Goal: Task Accomplishment & Management: Manage account settings

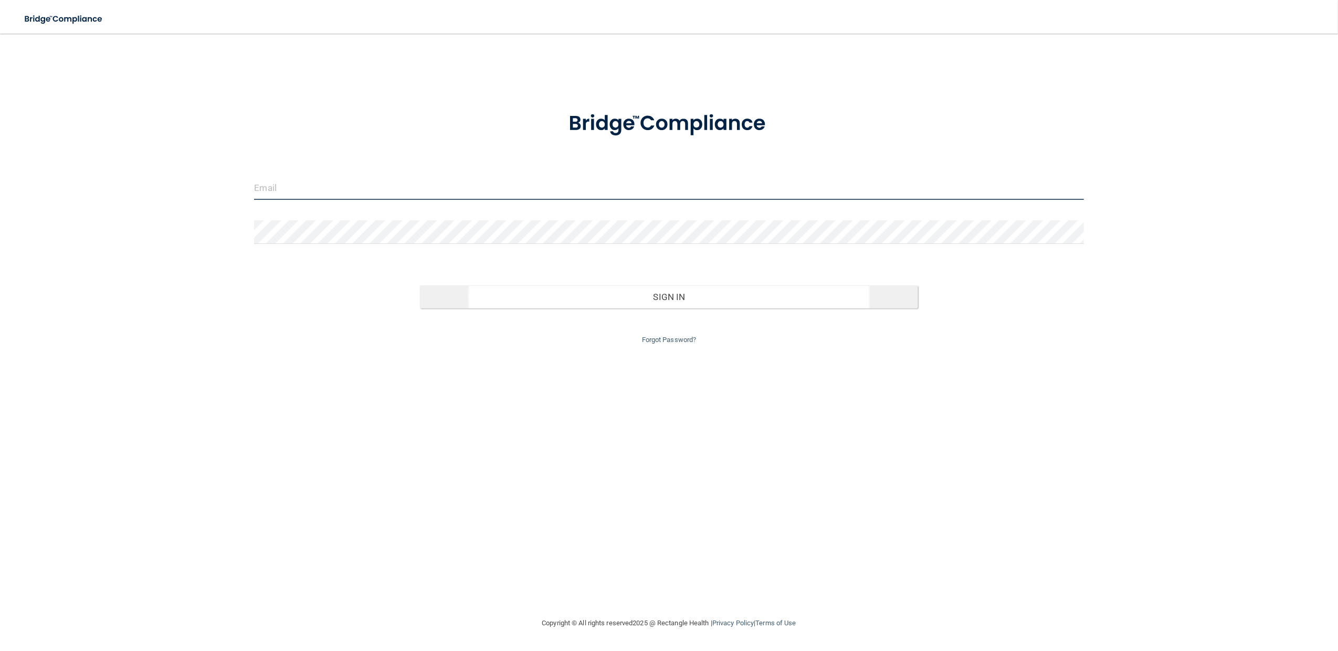
type input "[EMAIL_ADDRESS][DOMAIN_NAME]"
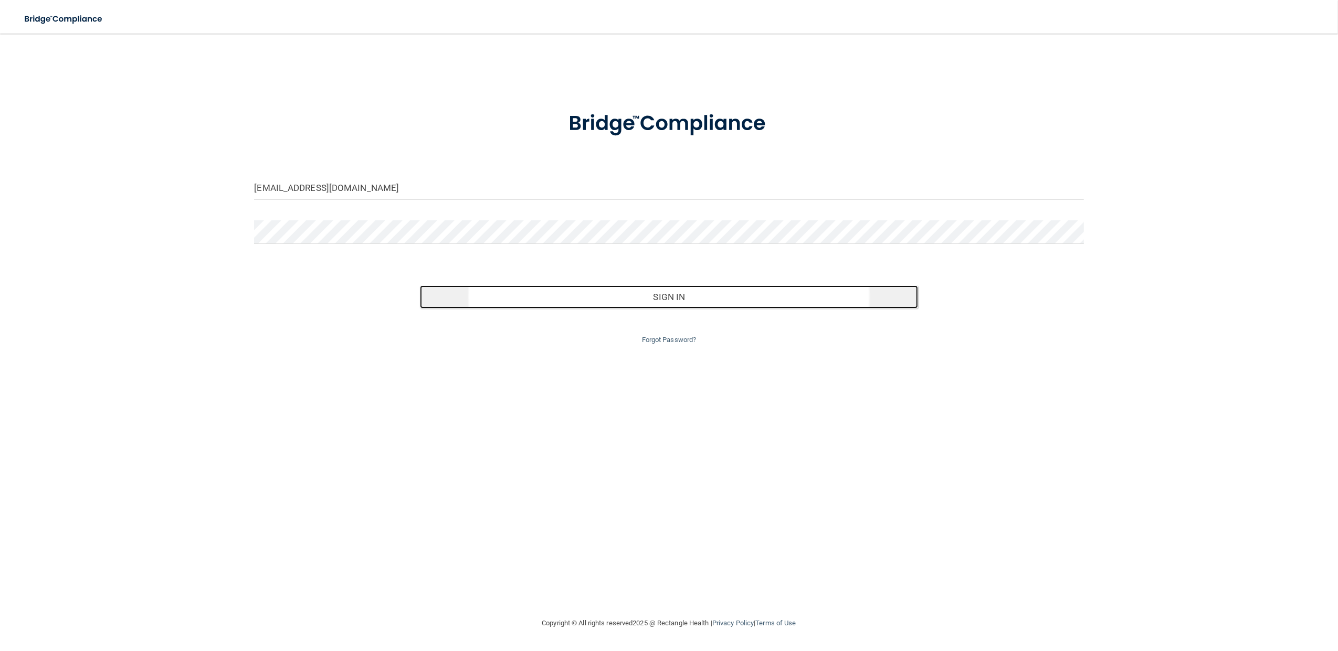
click at [617, 296] on button "Sign In" at bounding box center [668, 296] width 497 height 23
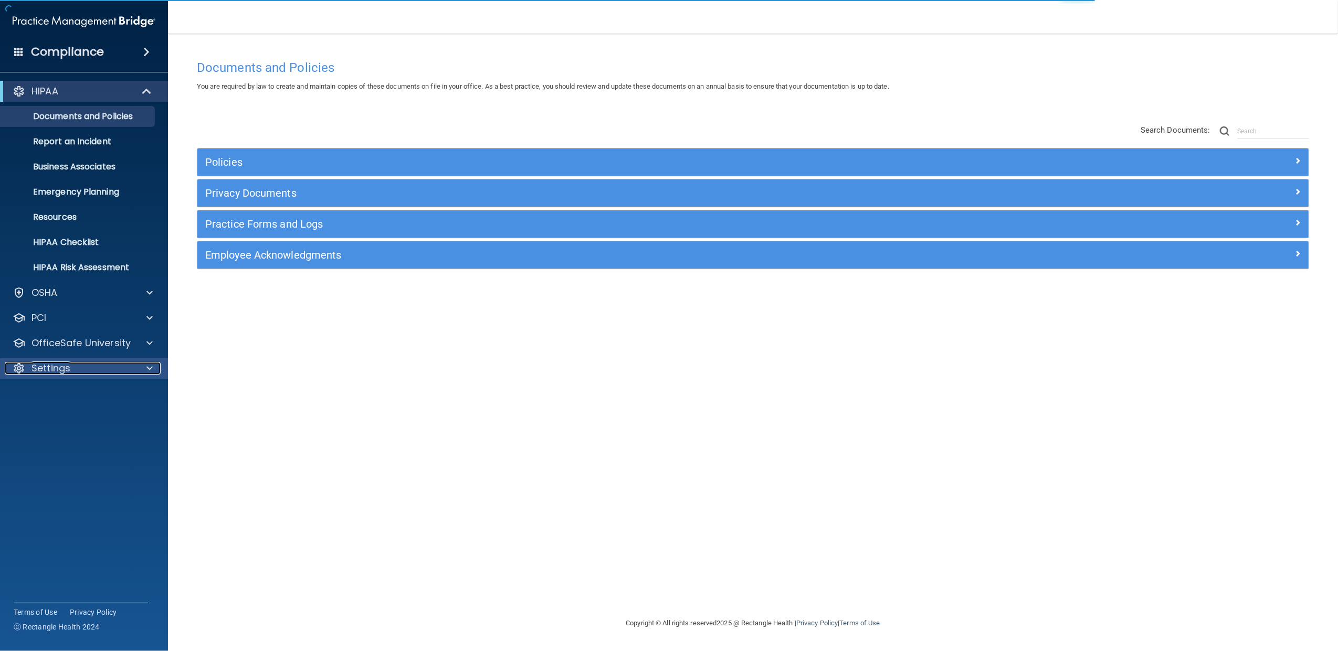
click at [96, 367] on div "Settings" at bounding box center [70, 368] width 130 height 13
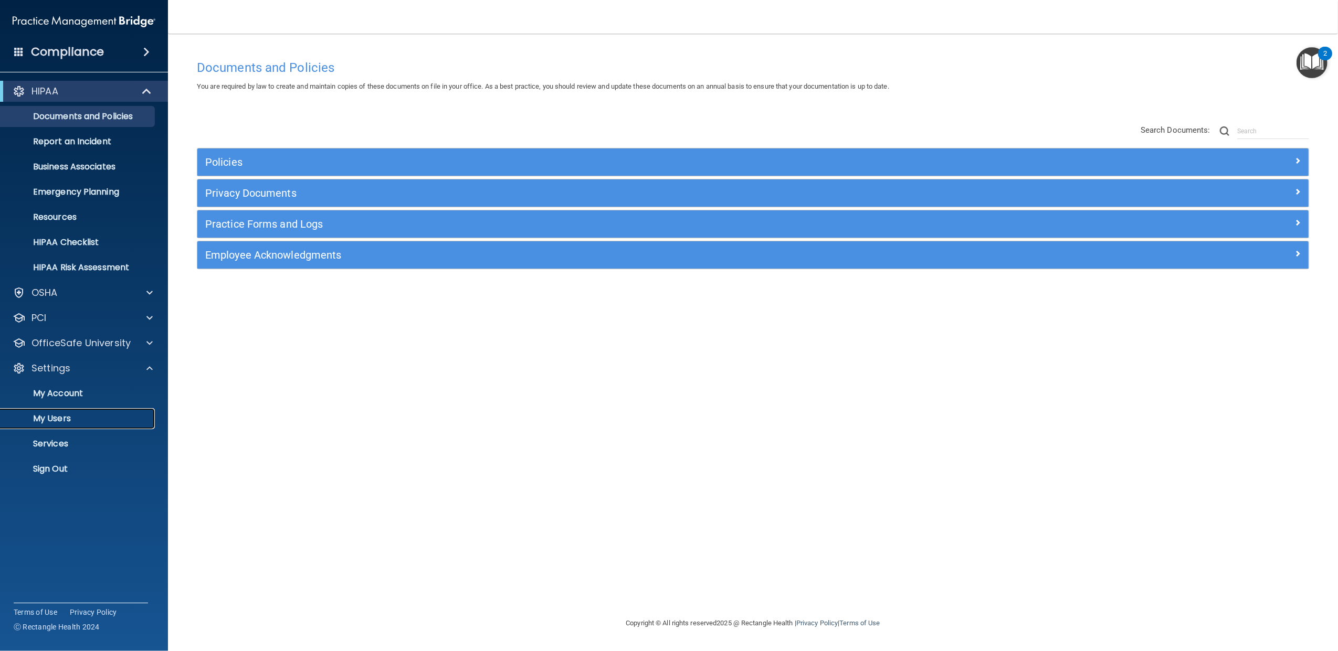
click at [76, 413] on p "My Users" at bounding box center [78, 418] width 143 height 10
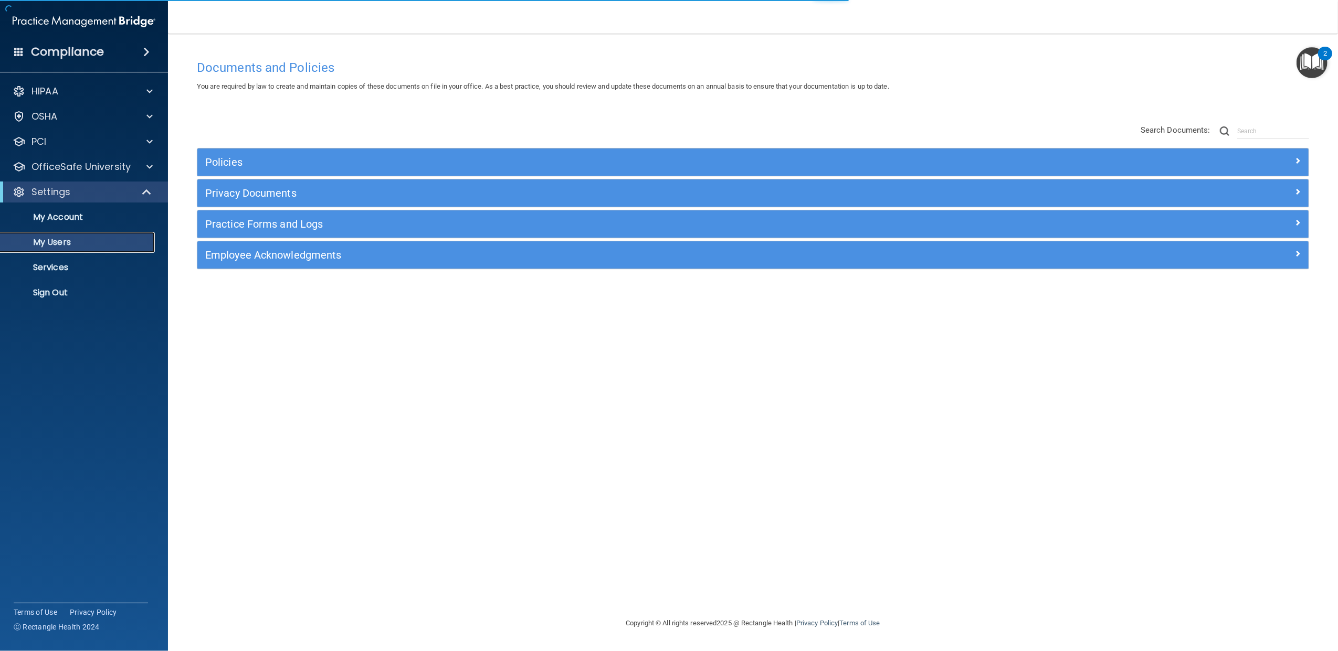
select select "20"
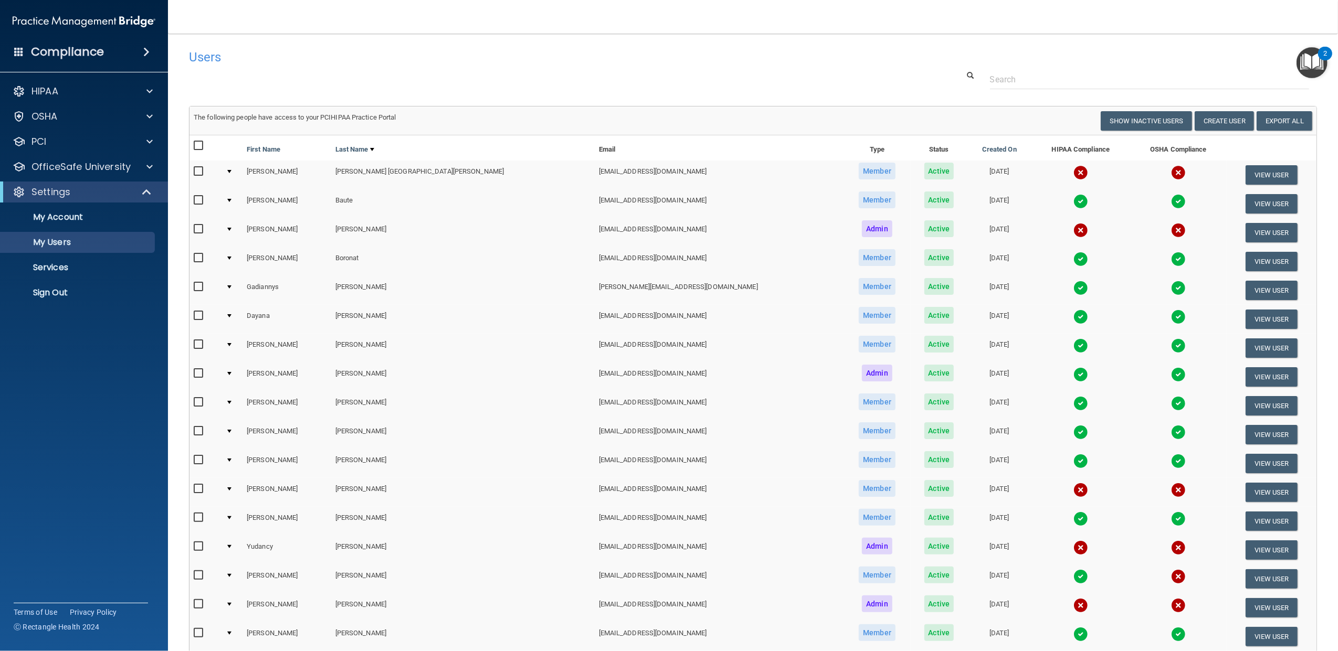
click at [231, 170] on div at bounding box center [229, 171] width 4 height 3
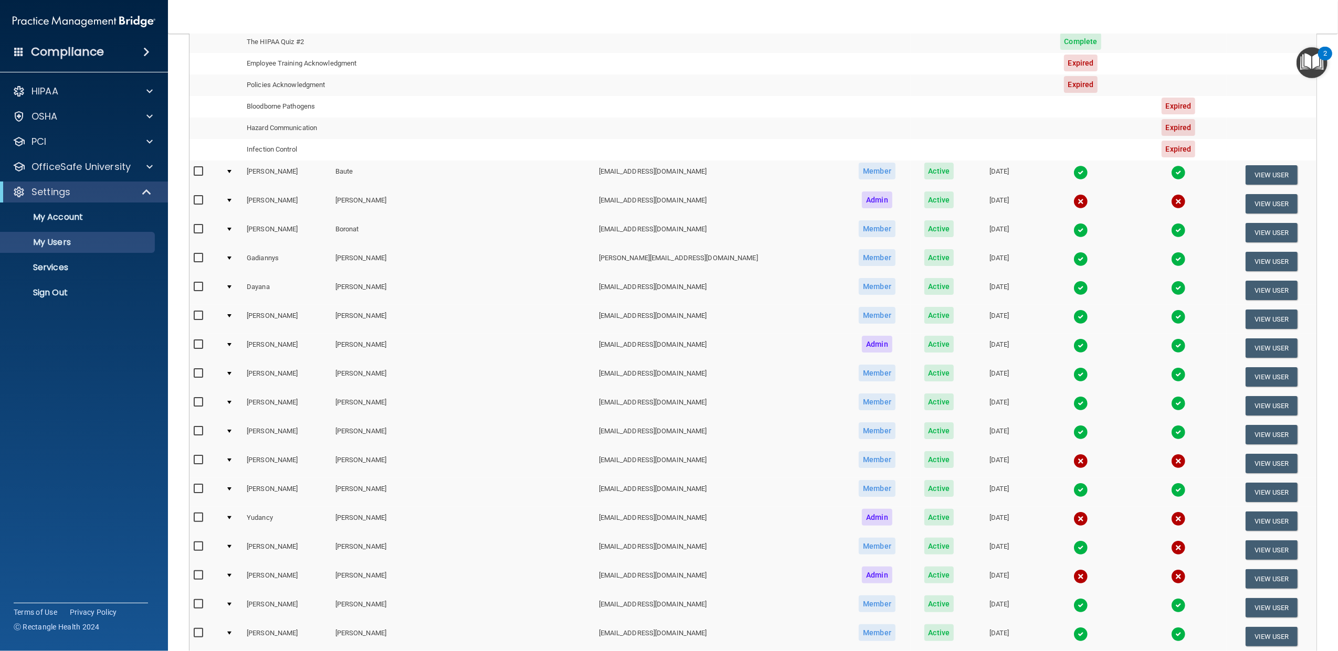
scroll to position [233, 0]
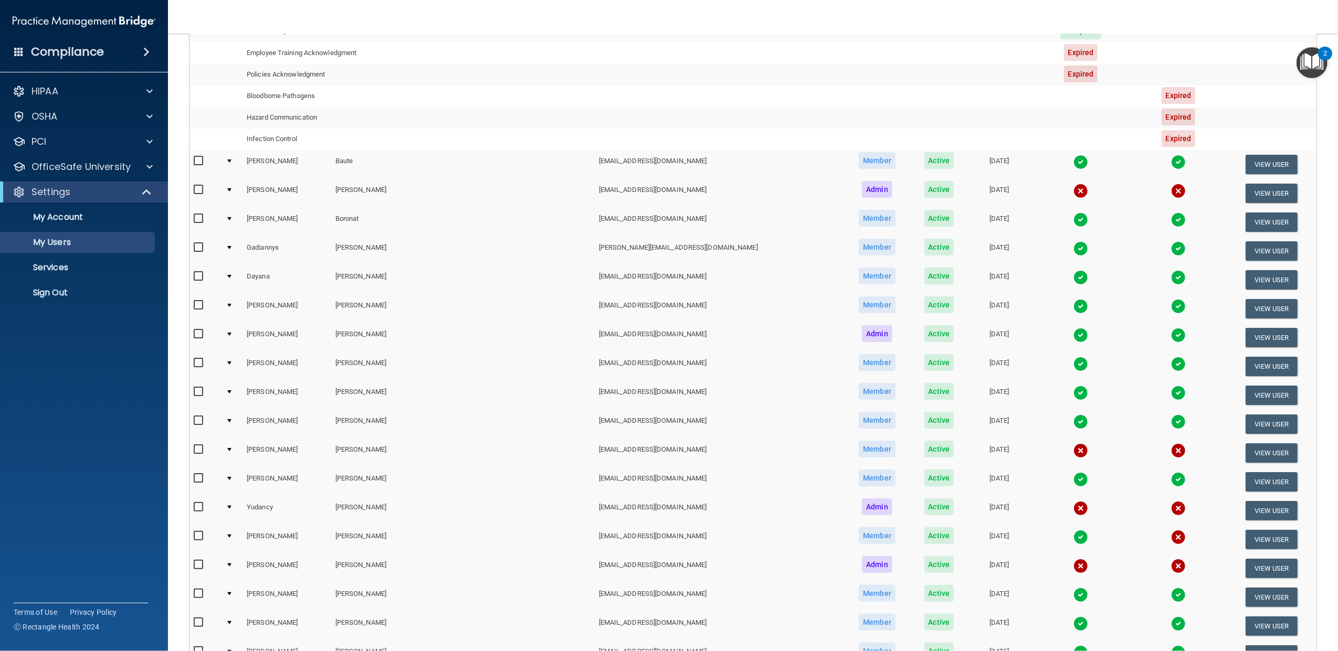
click at [237, 447] on td at bounding box center [231, 453] width 21 height 29
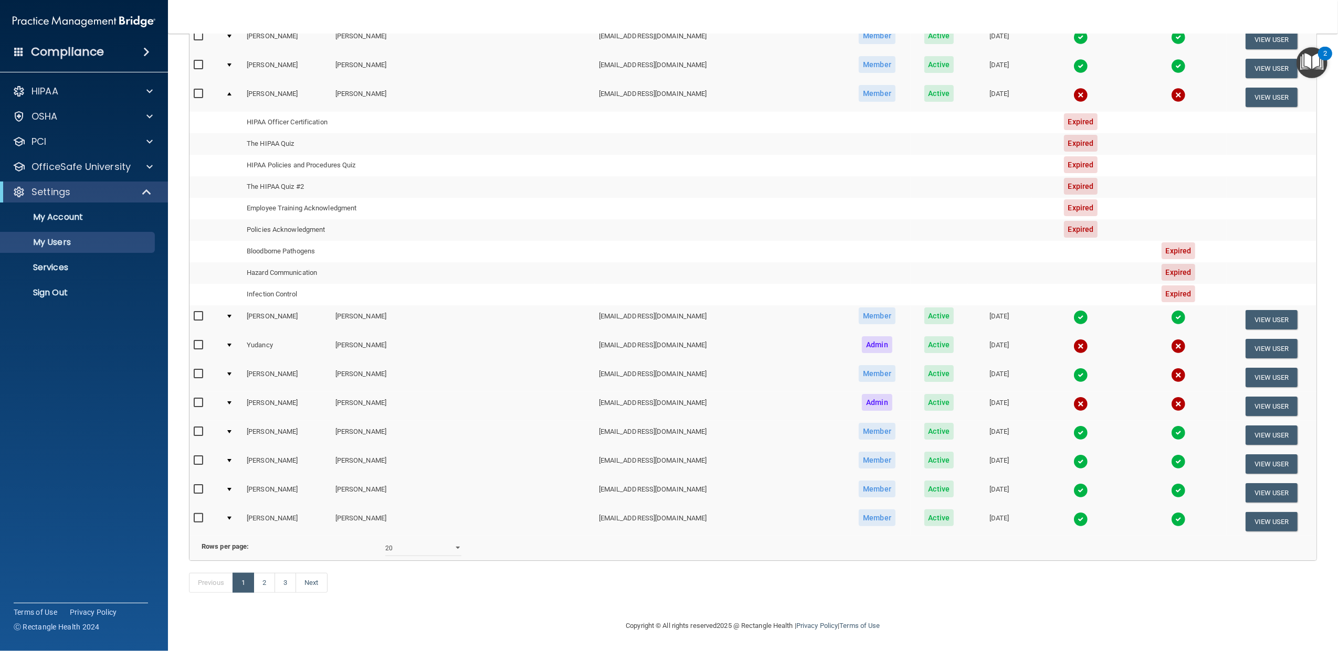
scroll to position [416, 0]
click at [265, 584] on link "2" at bounding box center [264, 583] width 22 height 20
select select "20"
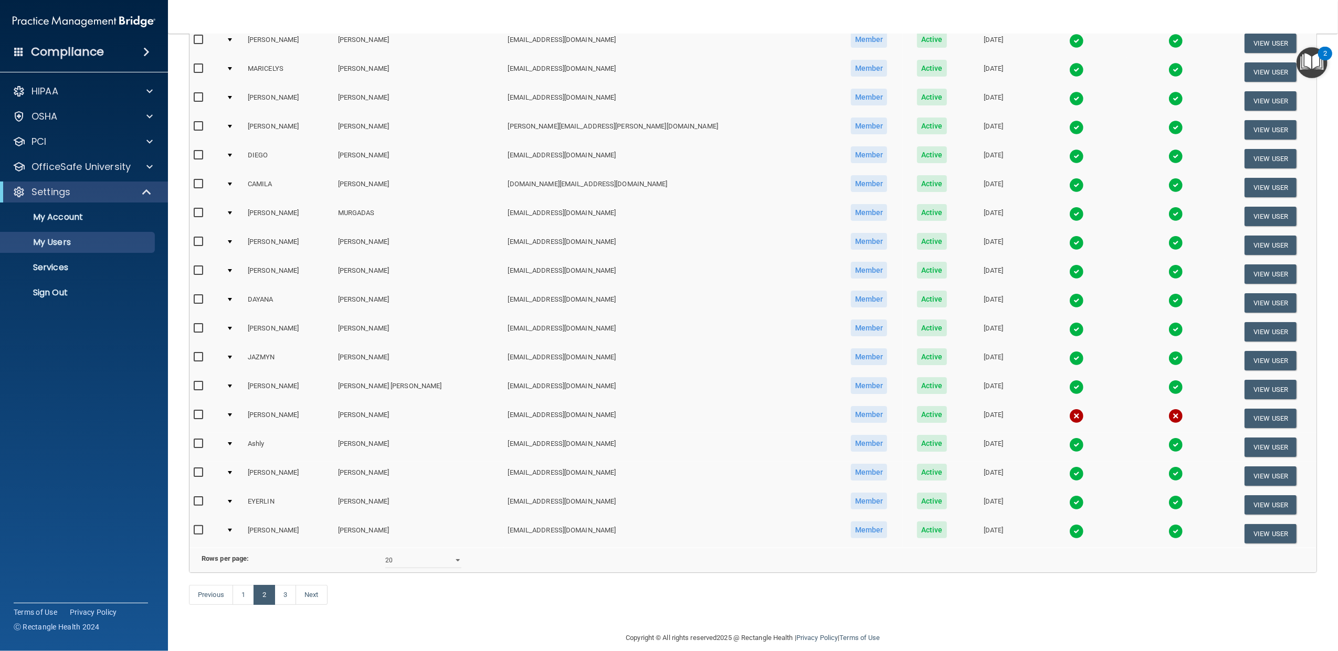
scroll to position [210, 0]
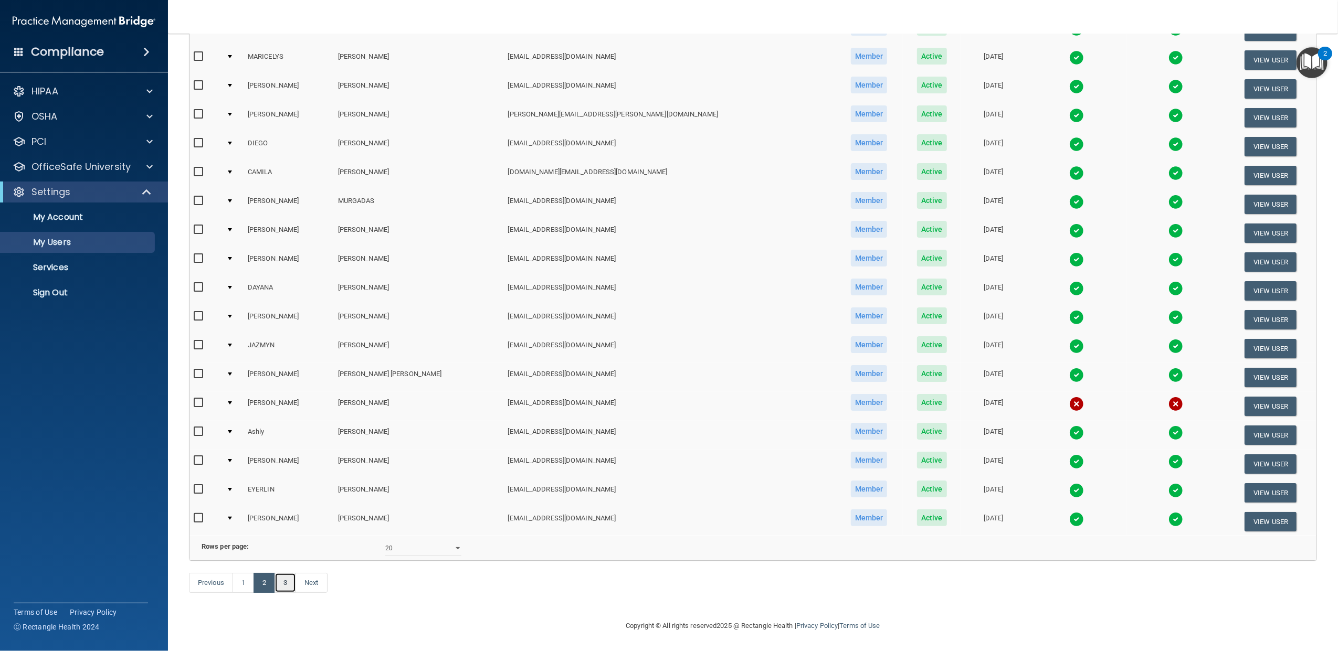
click at [287, 591] on link "3" at bounding box center [285, 583] width 22 height 20
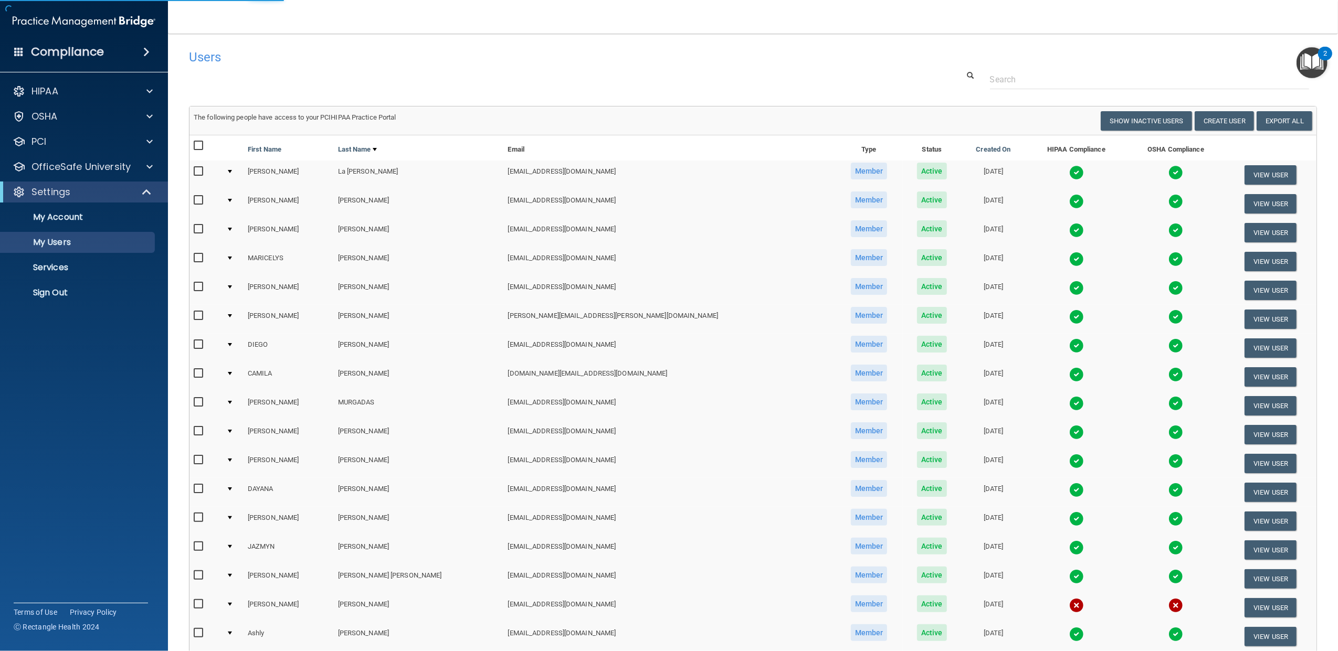
select select "20"
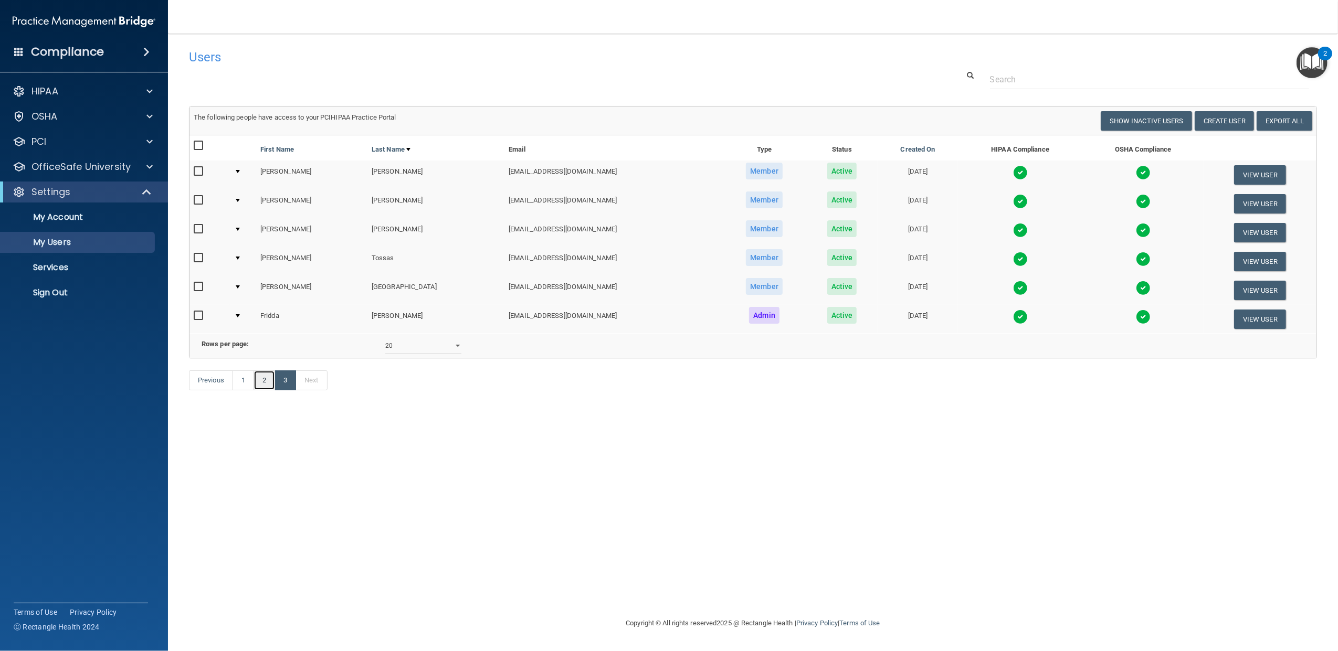
click at [267, 390] on link "2" at bounding box center [264, 380] width 22 height 20
select select "20"
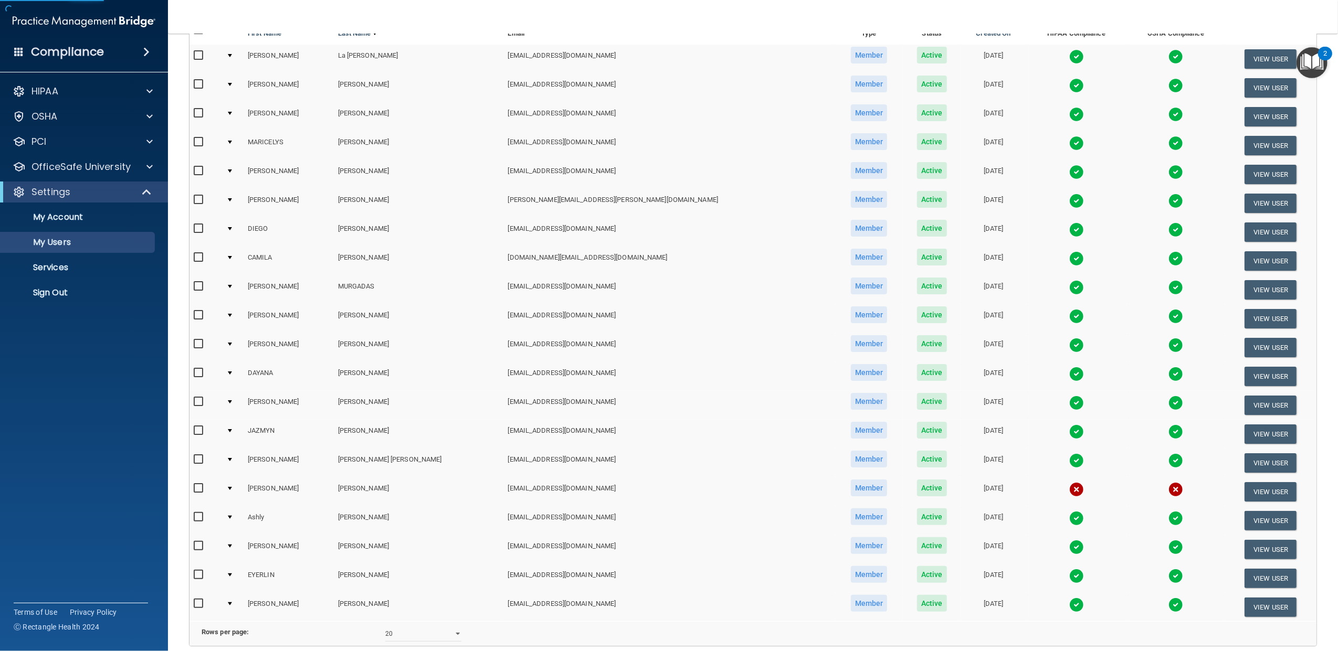
scroll to position [116, 0]
click at [232, 486] on div at bounding box center [230, 487] width 4 height 3
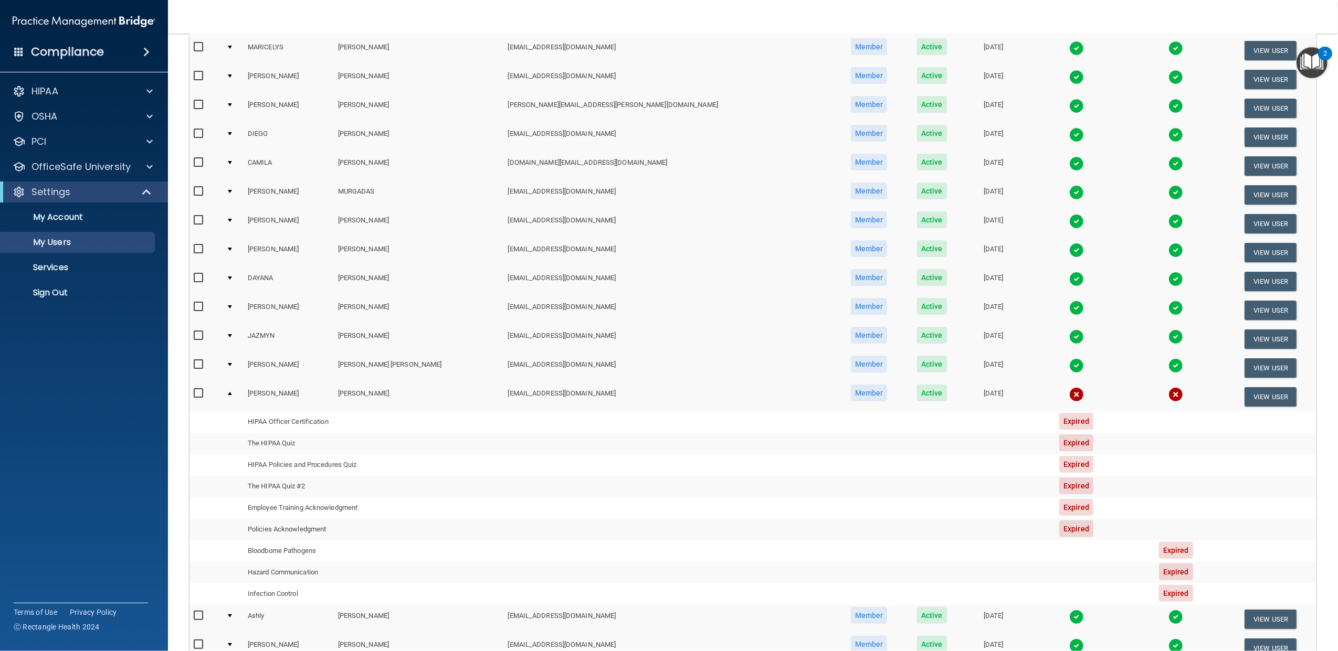
scroll to position [183, 0]
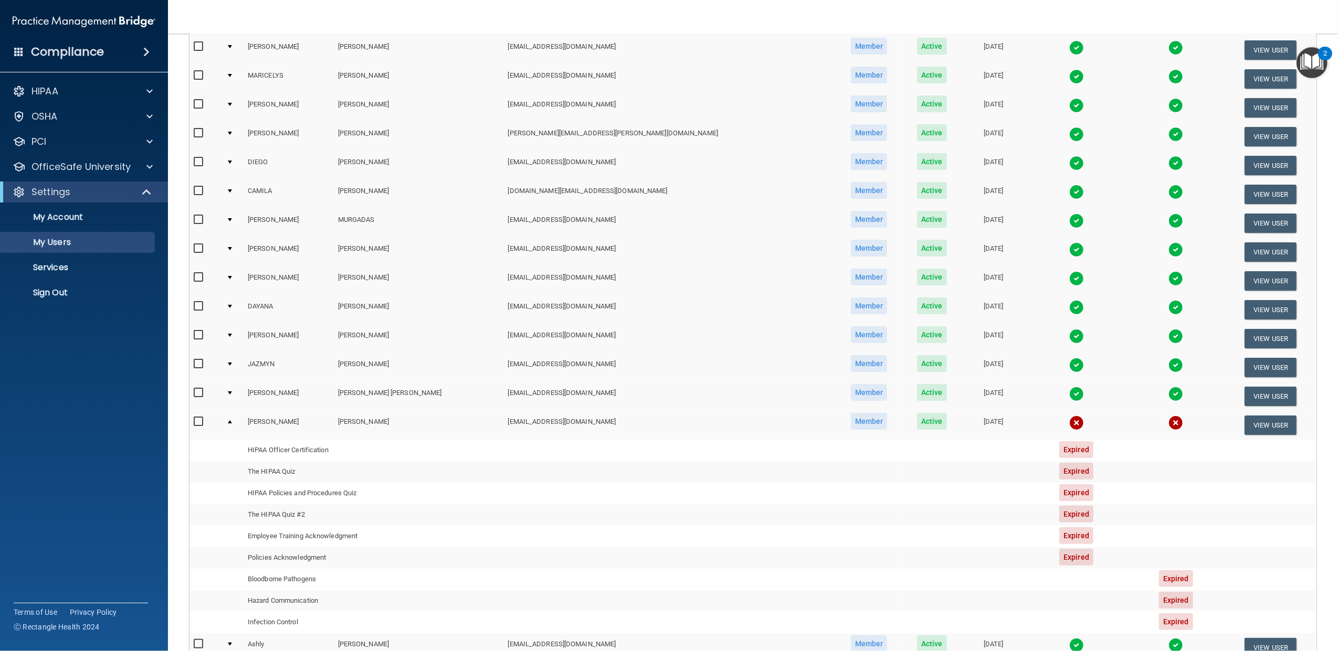
click at [237, 101] on td at bounding box center [233, 107] width 22 height 29
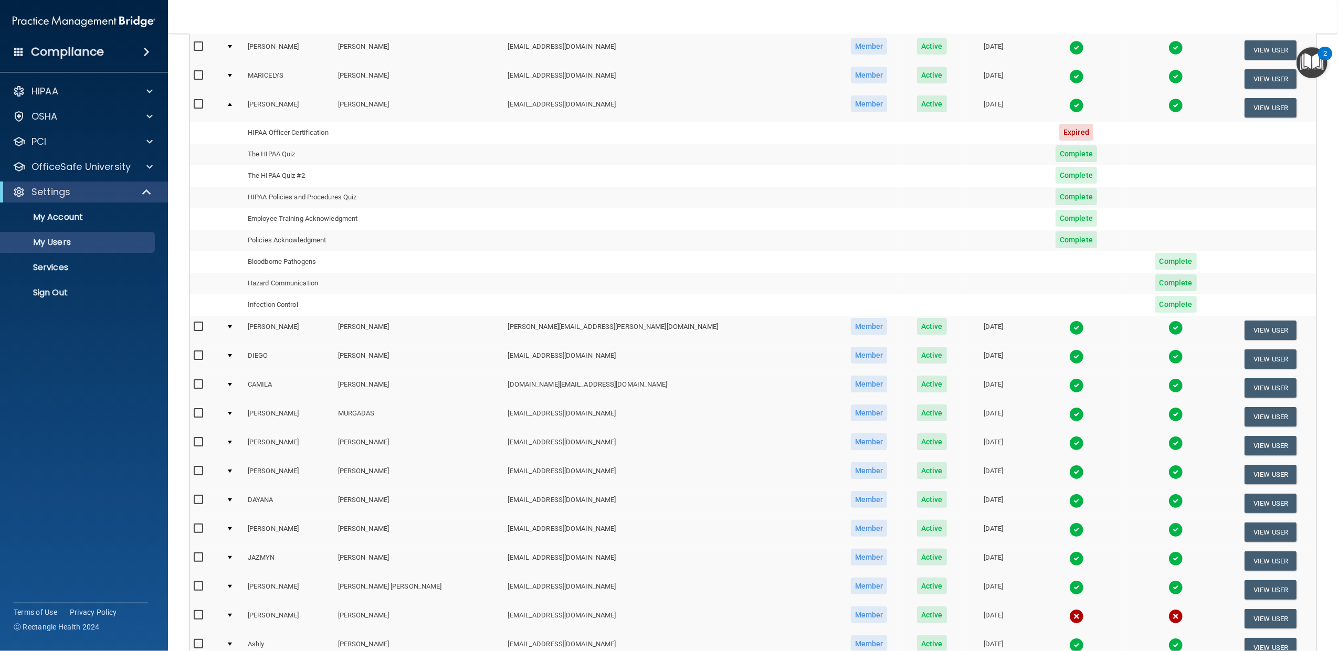
click at [565, 231] on td at bounding box center [669, 241] width 331 height 22
drag, startPoint x: 233, startPoint y: 105, endPoint x: 261, endPoint y: 106, distance: 28.4
click at [233, 104] on td at bounding box center [233, 107] width 22 height 28
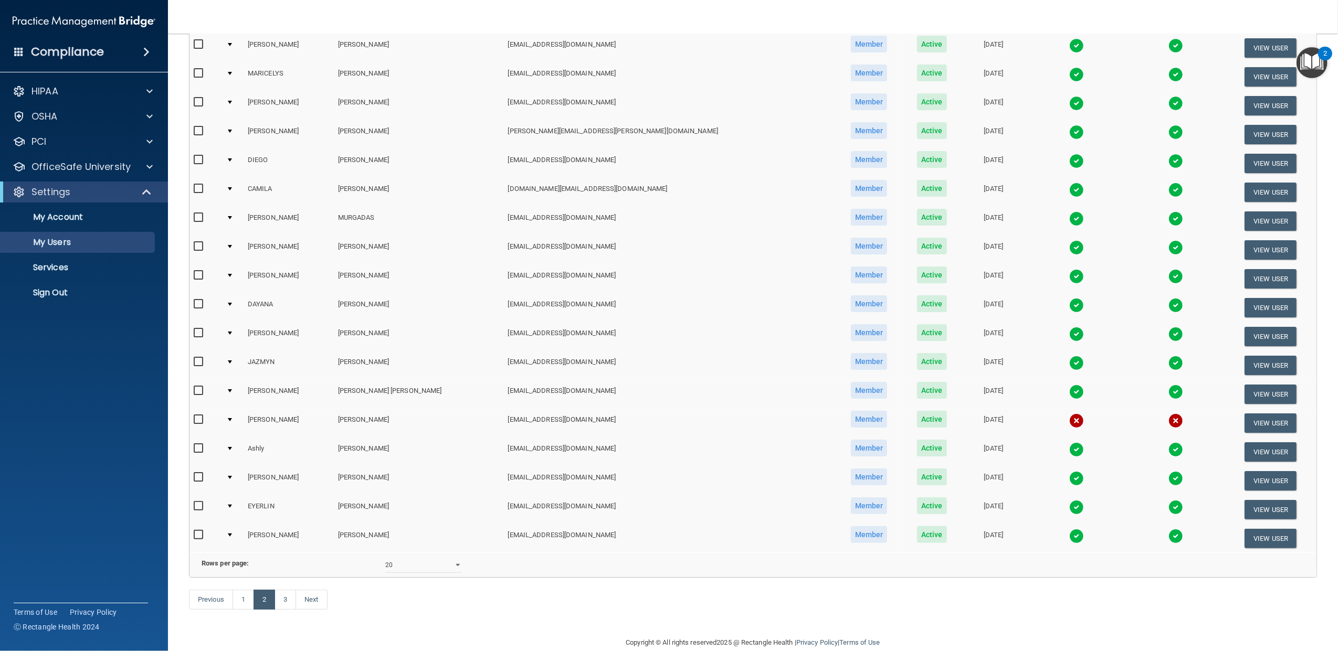
scroll to position [220, 0]
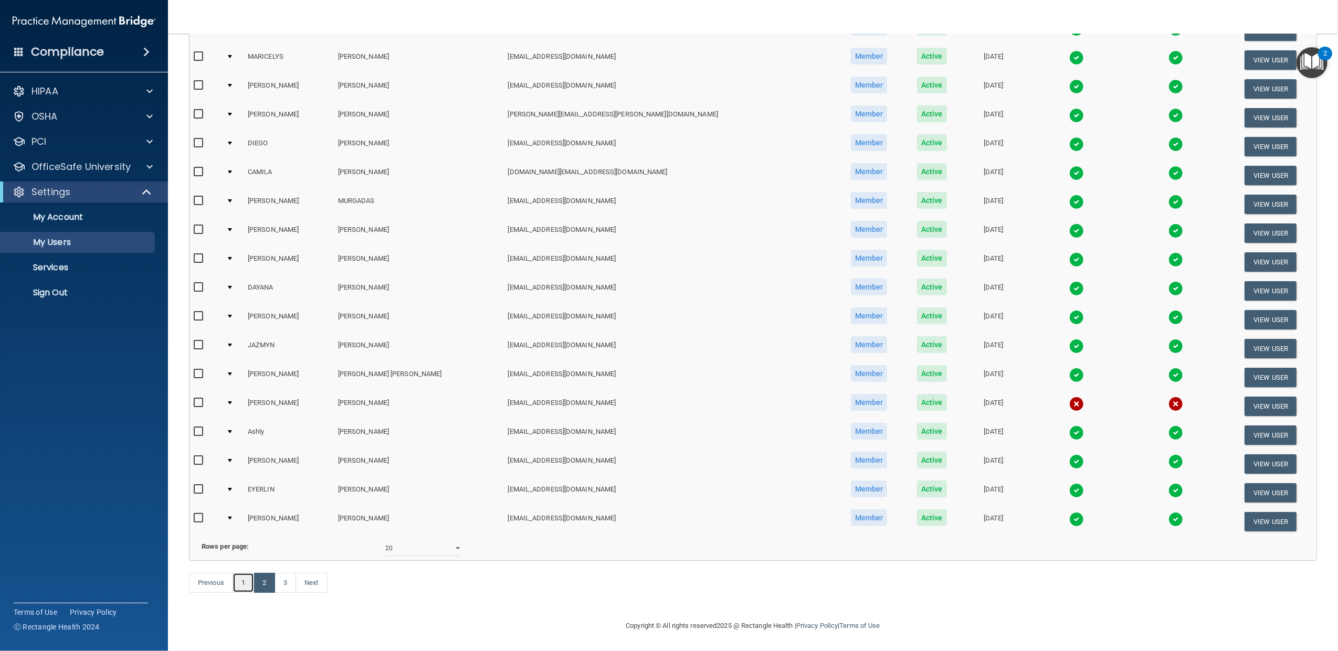
click at [243, 584] on link "1" at bounding box center [243, 583] width 22 height 20
select select "20"
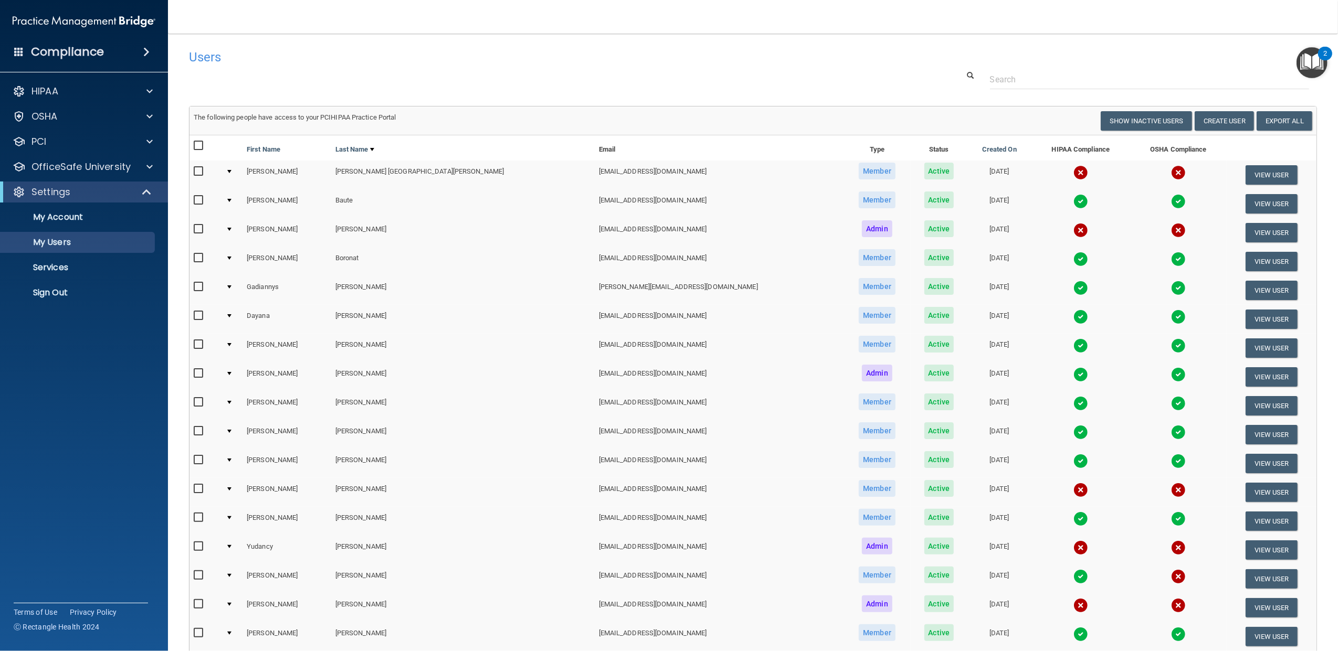
click at [235, 484] on td at bounding box center [231, 492] width 21 height 29
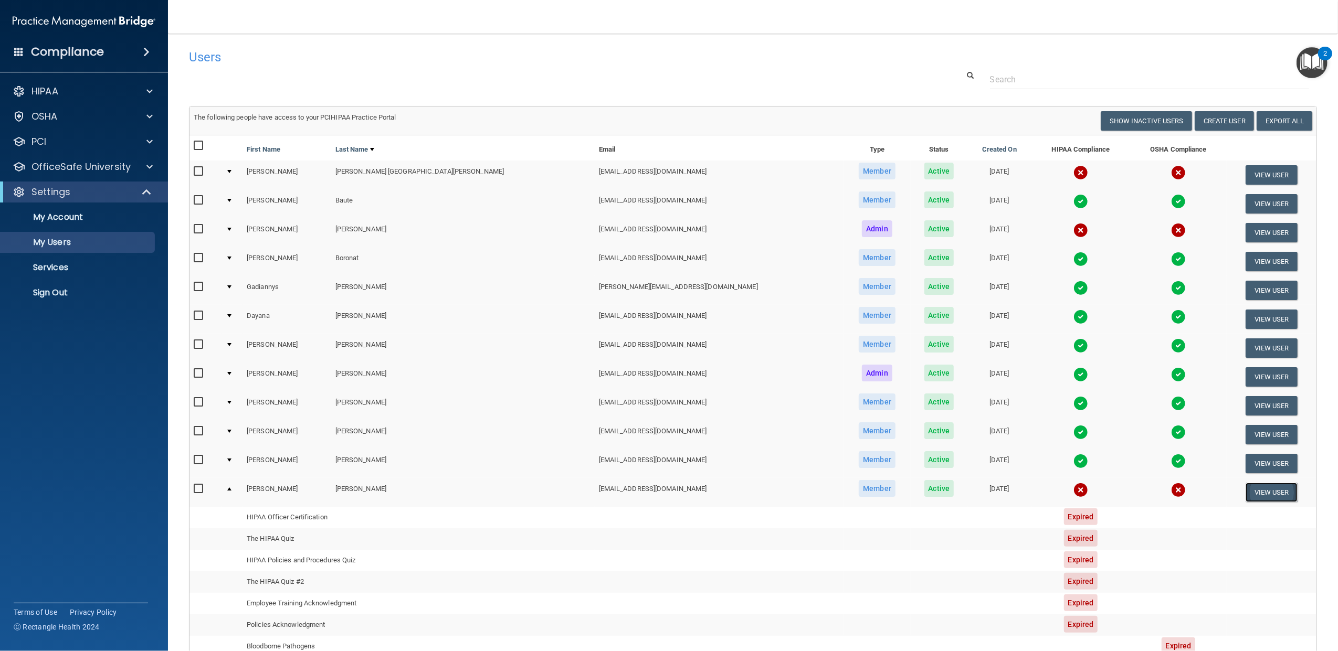
click at [1256, 490] on button "View User" at bounding box center [1271, 492] width 52 height 19
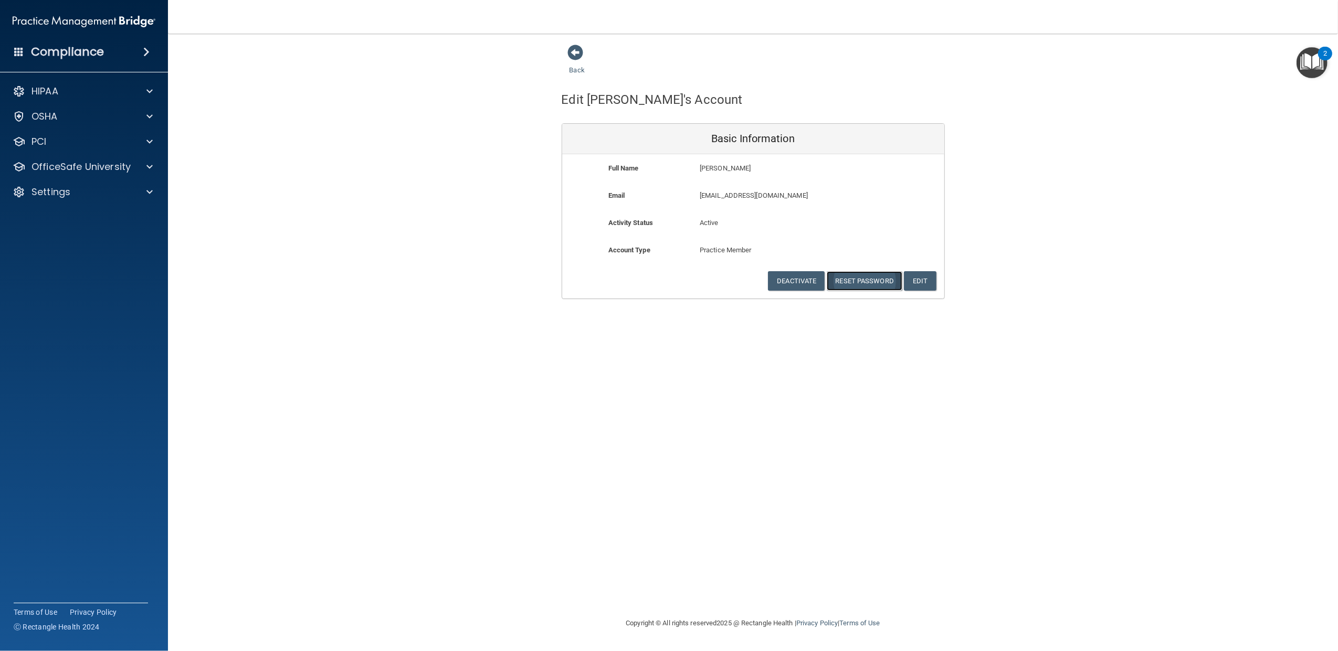
click at [871, 280] on button "Reset Password" at bounding box center [864, 280] width 76 height 19
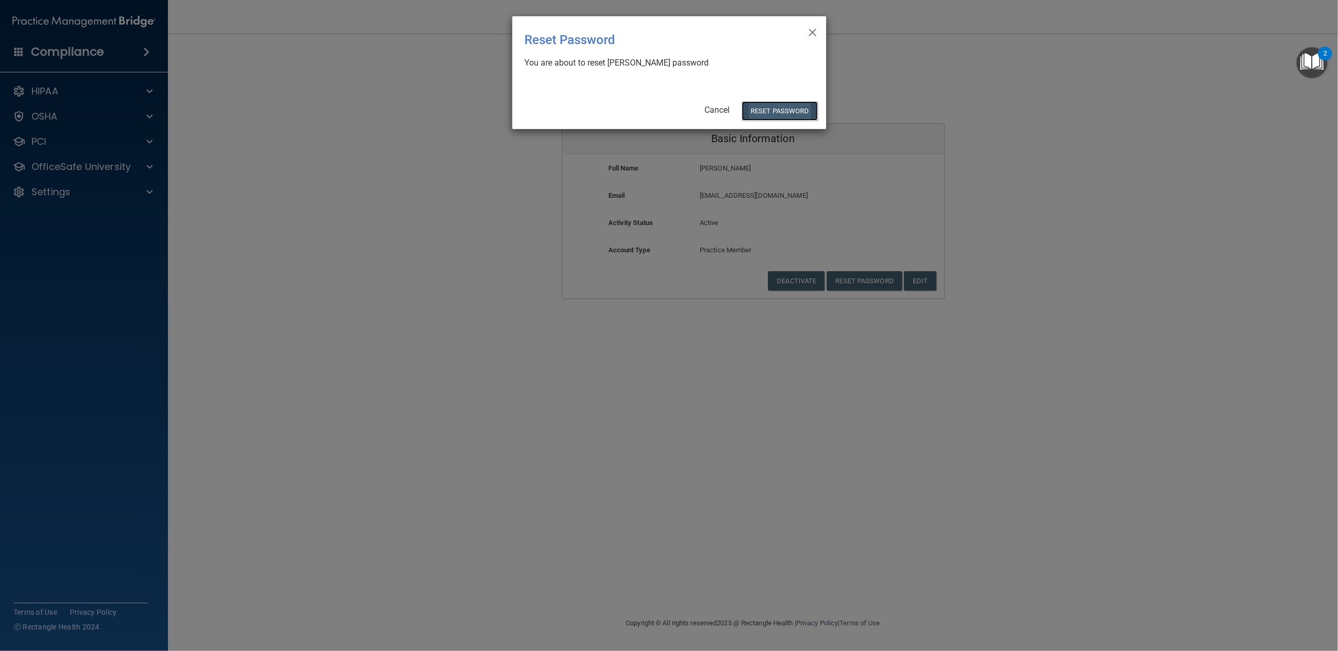
drag, startPoint x: 792, startPoint y: 109, endPoint x: 798, endPoint y: 110, distance: 5.3
click at [792, 109] on button "Reset Password" at bounding box center [779, 110] width 76 height 19
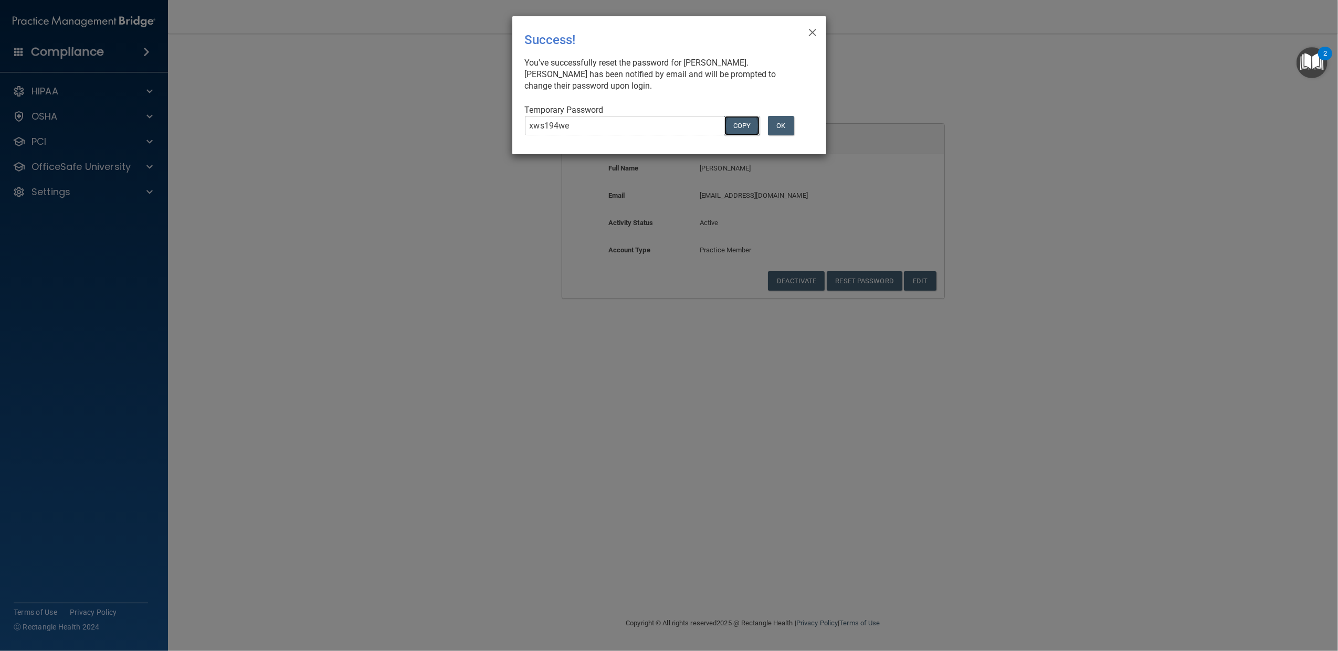
click at [743, 129] on button "COPY" at bounding box center [741, 125] width 35 height 19
drag, startPoint x: 783, startPoint y: 131, endPoint x: 814, endPoint y: 139, distance: 32.6
click at [783, 130] on button "OK" at bounding box center [781, 125] width 26 height 19
